Goal: Task Accomplishment & Management: Manage account settings

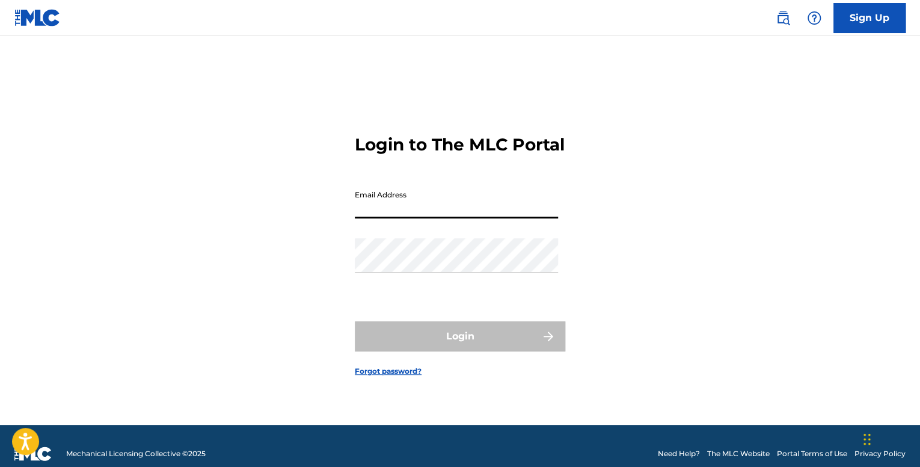
click at [420, 213] on input "Email Address" at bounding box center [456, 201] width 203 height 34
type input "[EMAIL_ADDRESS][DOMAIN_NAME]"
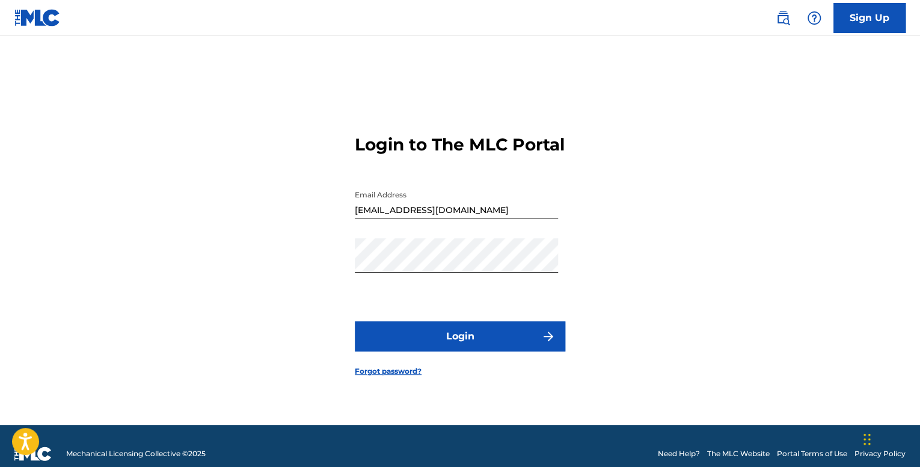
click at [470, 351] on button "Login" at bounding box center [460, 336] width 210 height 30
